Goal: Navigation & Orientation: Find specific page/section

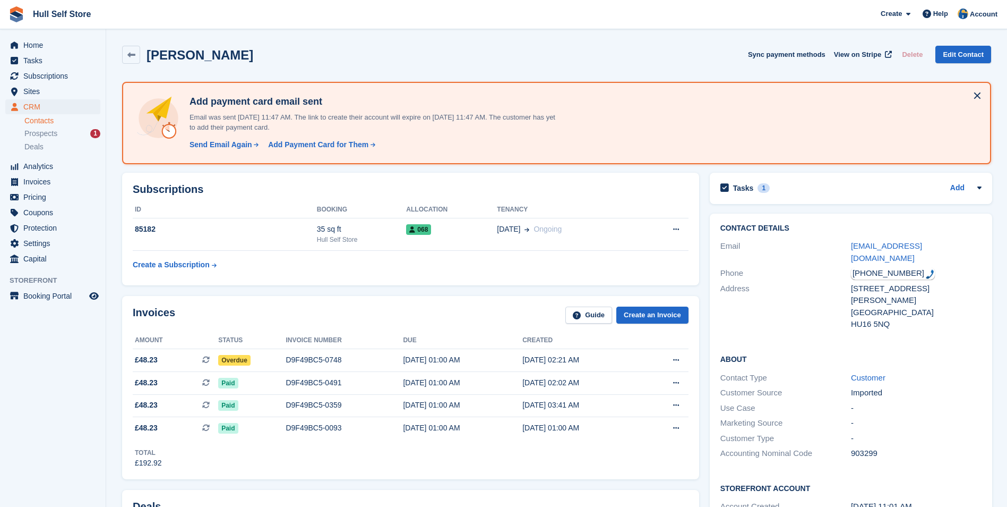
scroll to position [418, 0]
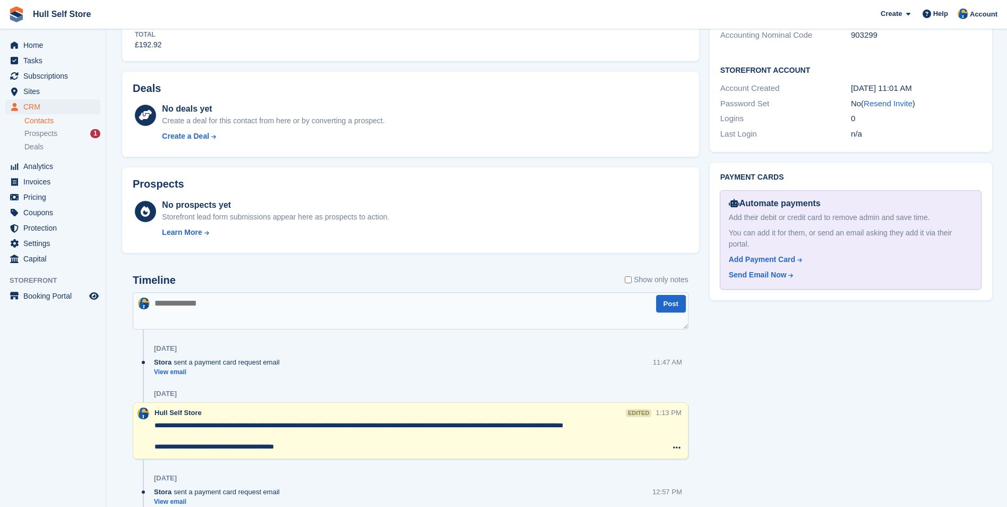
click at [934, 416] on div "Tasks 1 Add check for payment, client pays outside of stripe [DATE] Contact Det…" at bounding box center [851, 459] width 293 height 1420
click at [770, 467] on div "Tasks 1 Add check for payment, client pays outside of stripe [DATE] Contact Det…" at bounding box center [851, 459] width 293 height 1420
click at [814, 448] on div "Tasks 1 Add check for payment, client pays outside of stripe [DATE] Contact Det…" at bounding box center [851, 459] width 293 height 1420
click at [81, 132] on div "Prospects 1" at bounding box center [62, 134] width 76 height 10
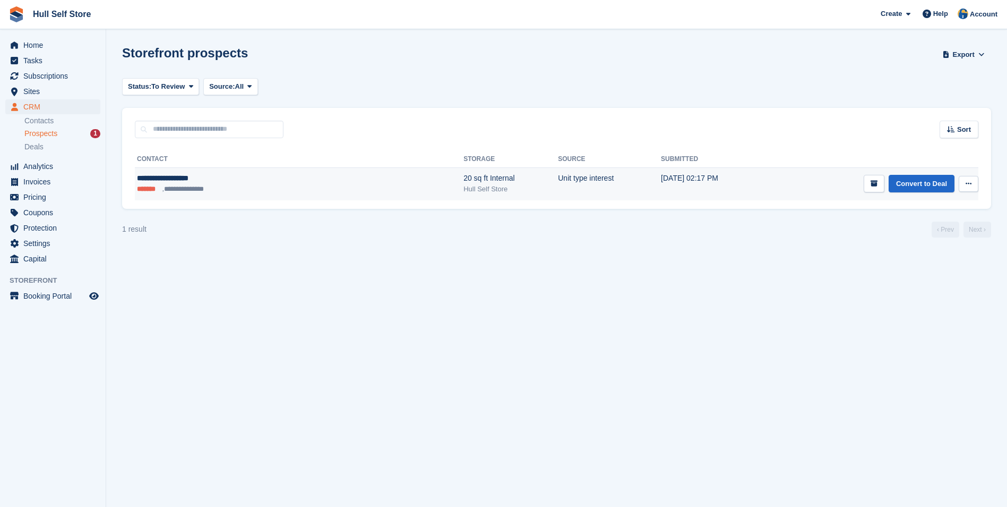
click at [264, 192] on ul "**********" at bounding box center [225, 189] width 176 height 11
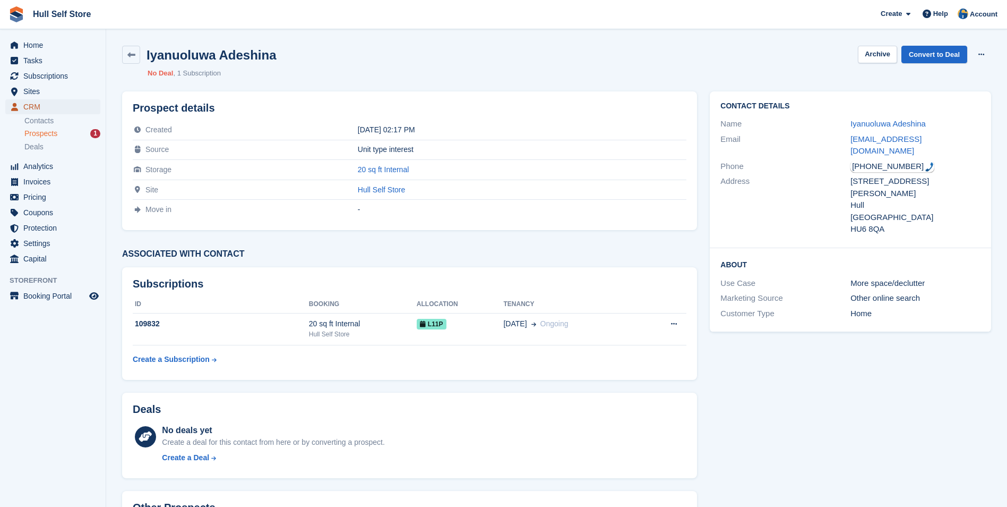
click at [70, 112] on span "CRM" at bounding box center [55, 106] width 64 height 15
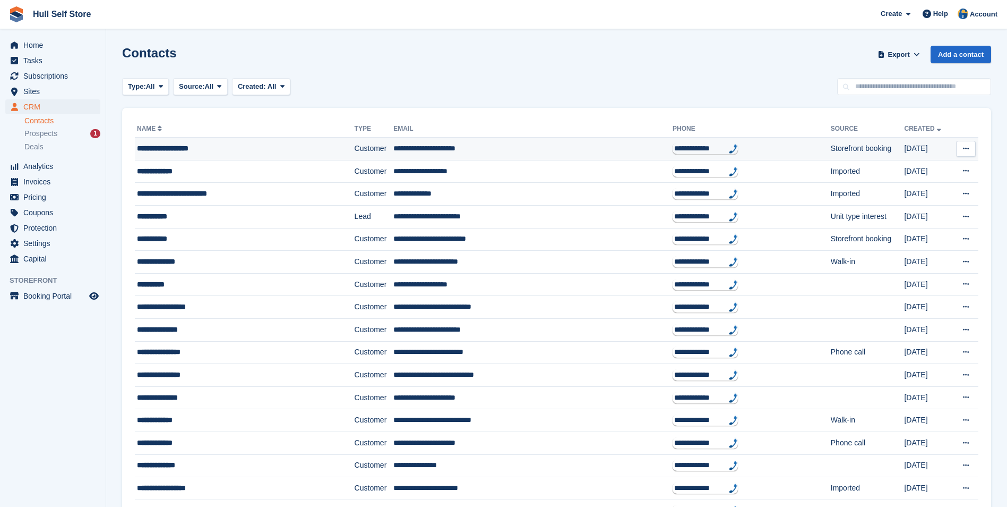
click at [165, 145] on div "**********" at bounding box center [226, 148] width 179 height 11
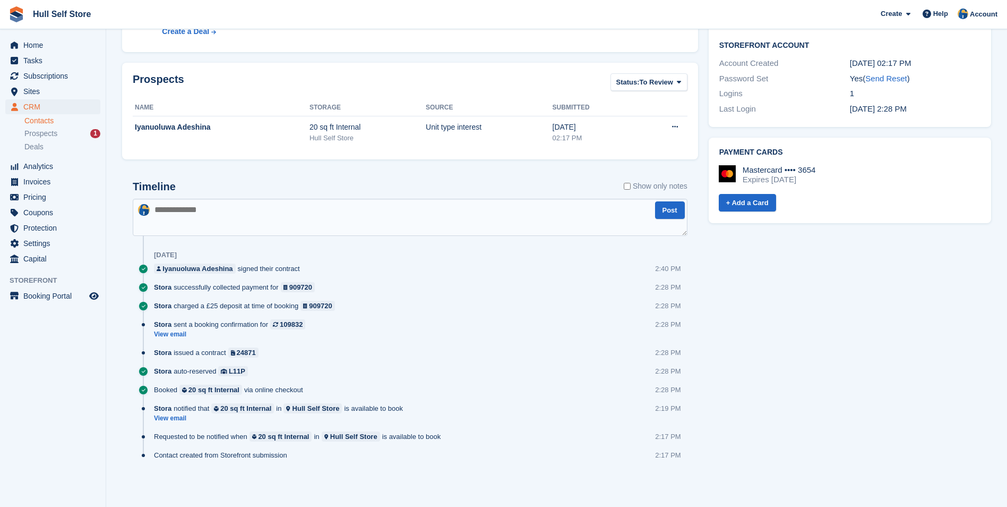
scroll to position [308, 0]
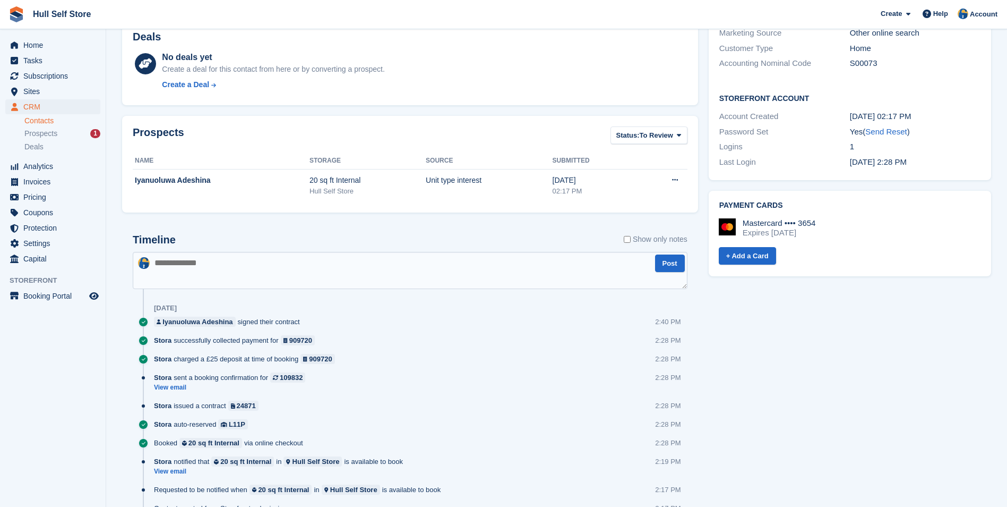
click at [932, 361] on div "Tasks 0 Add No tasks related to Iyanuoluwa Adeshina Contact Details Email adesh…" at bounding box center [850, 157] width 293 height 785
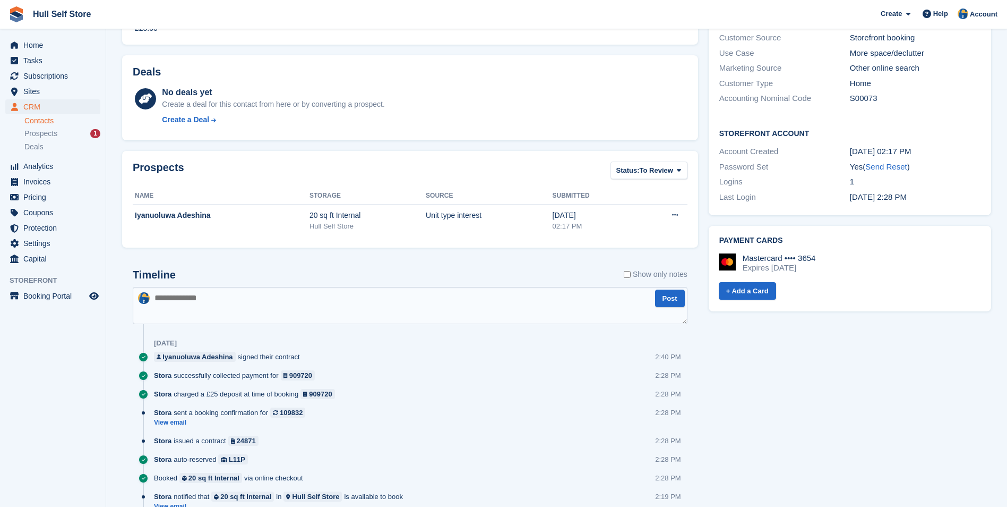
scroll to position [255, 0]
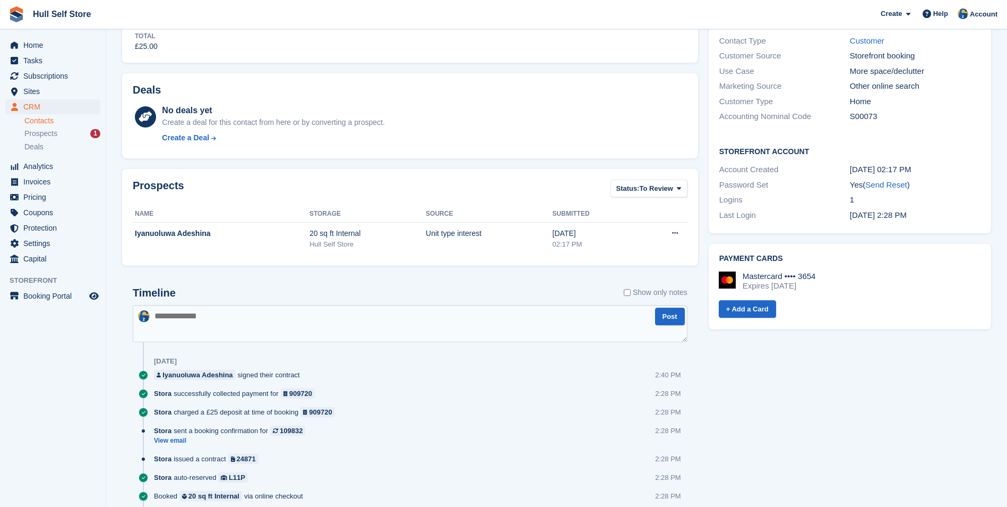
click at [784, 460] on div "Tasks 0 Add No tasks related to Iyanuoluwa Adeshina Contact Details Email adesh…" at bounding box center [850, 210] width 293 height 785
